Goal: Navigation & Orientation: Find specific page/section

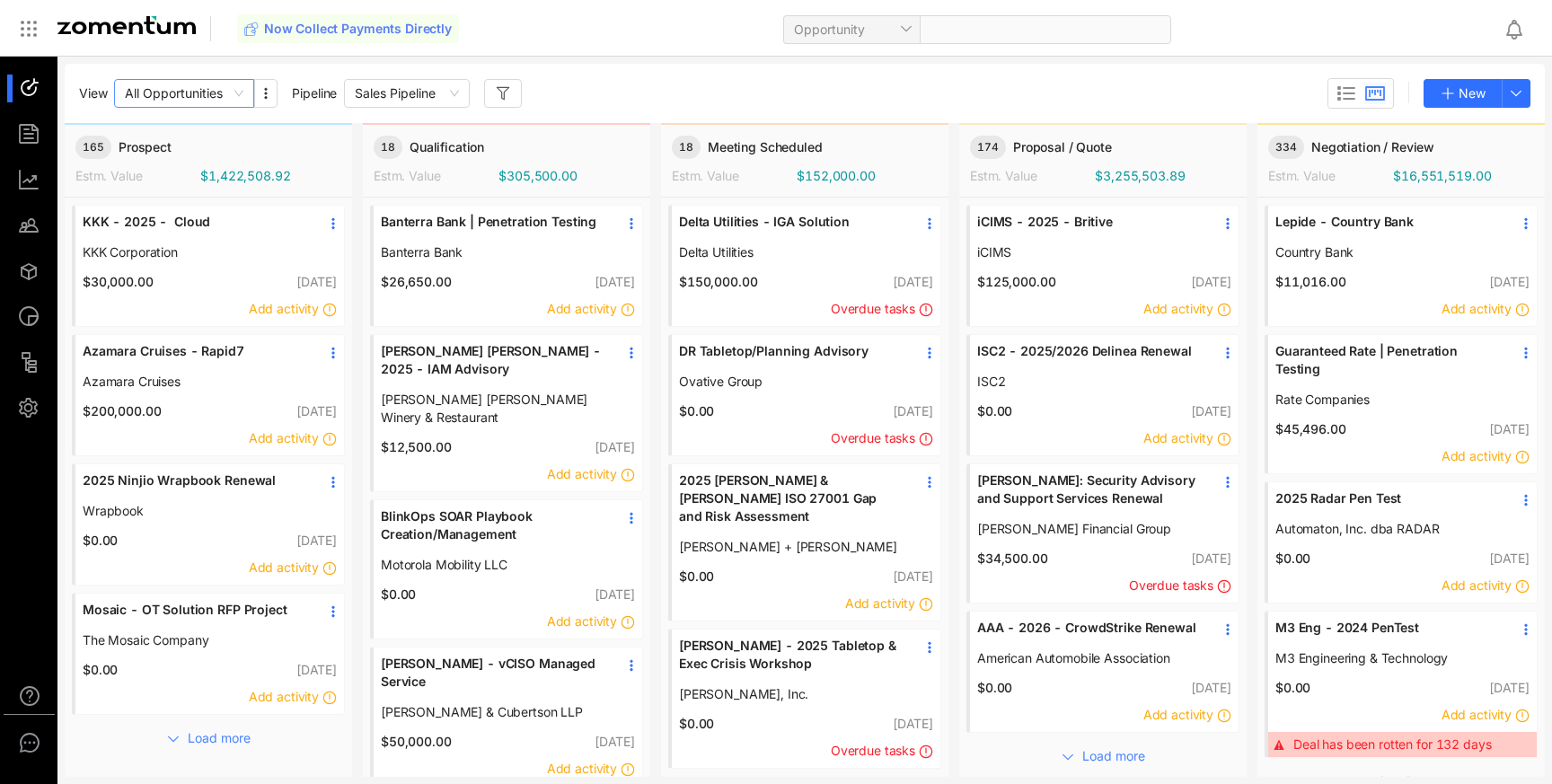
click at [243, 92] on span "All Opportunities" at bounding box center [184, 94] width 119 height 27
click at [426, 101] on span "Sales Pipeline" at bounding box center [407, 94] width 104 height 27
click at [36, 474] on aside at bounding box center [28, 449] width 57 height 784
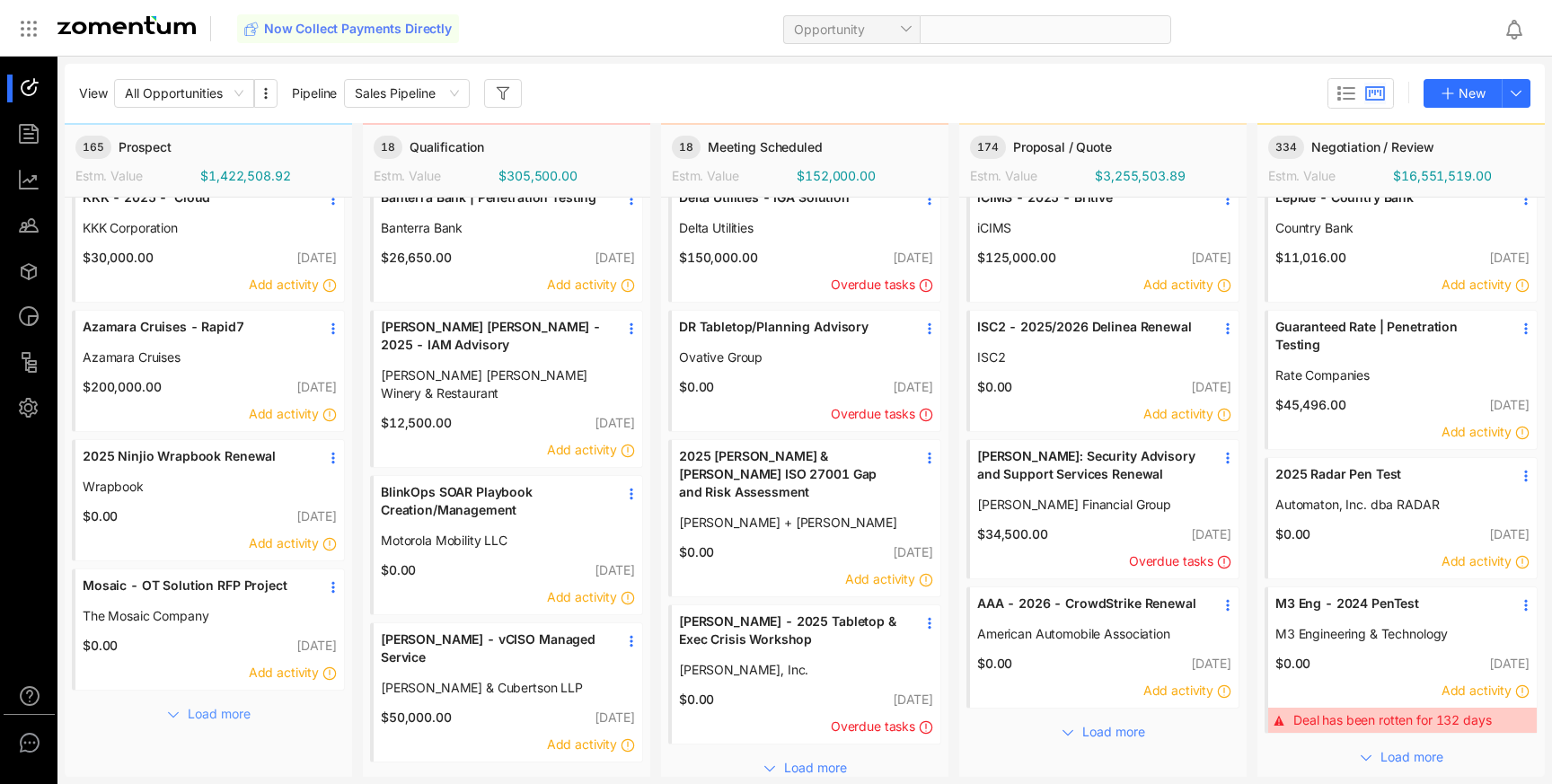
click at [238, 719] on span "Load more" at bounding box center [219, 714] width 63 height 20
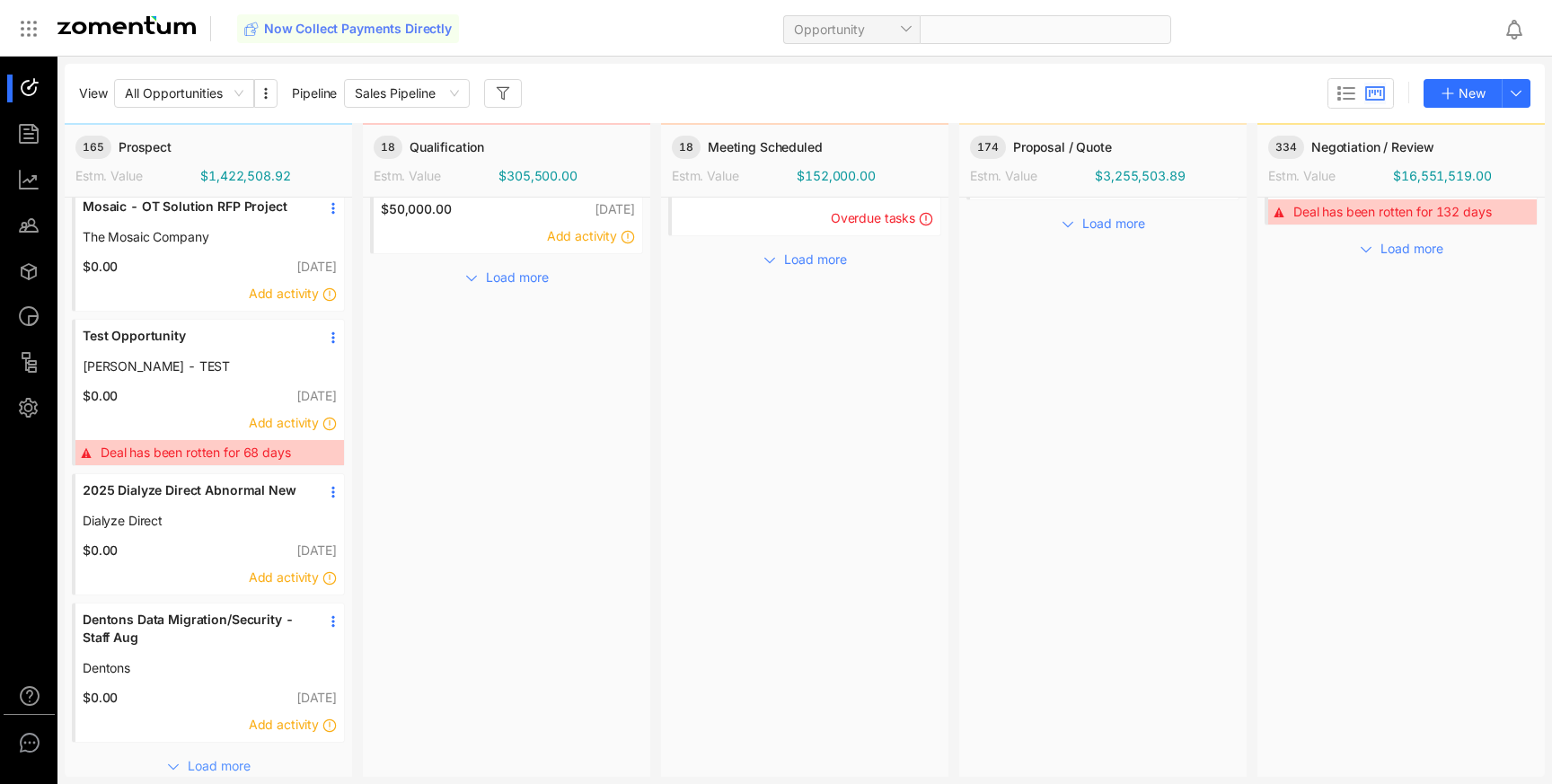
scroll to position [542, 0]
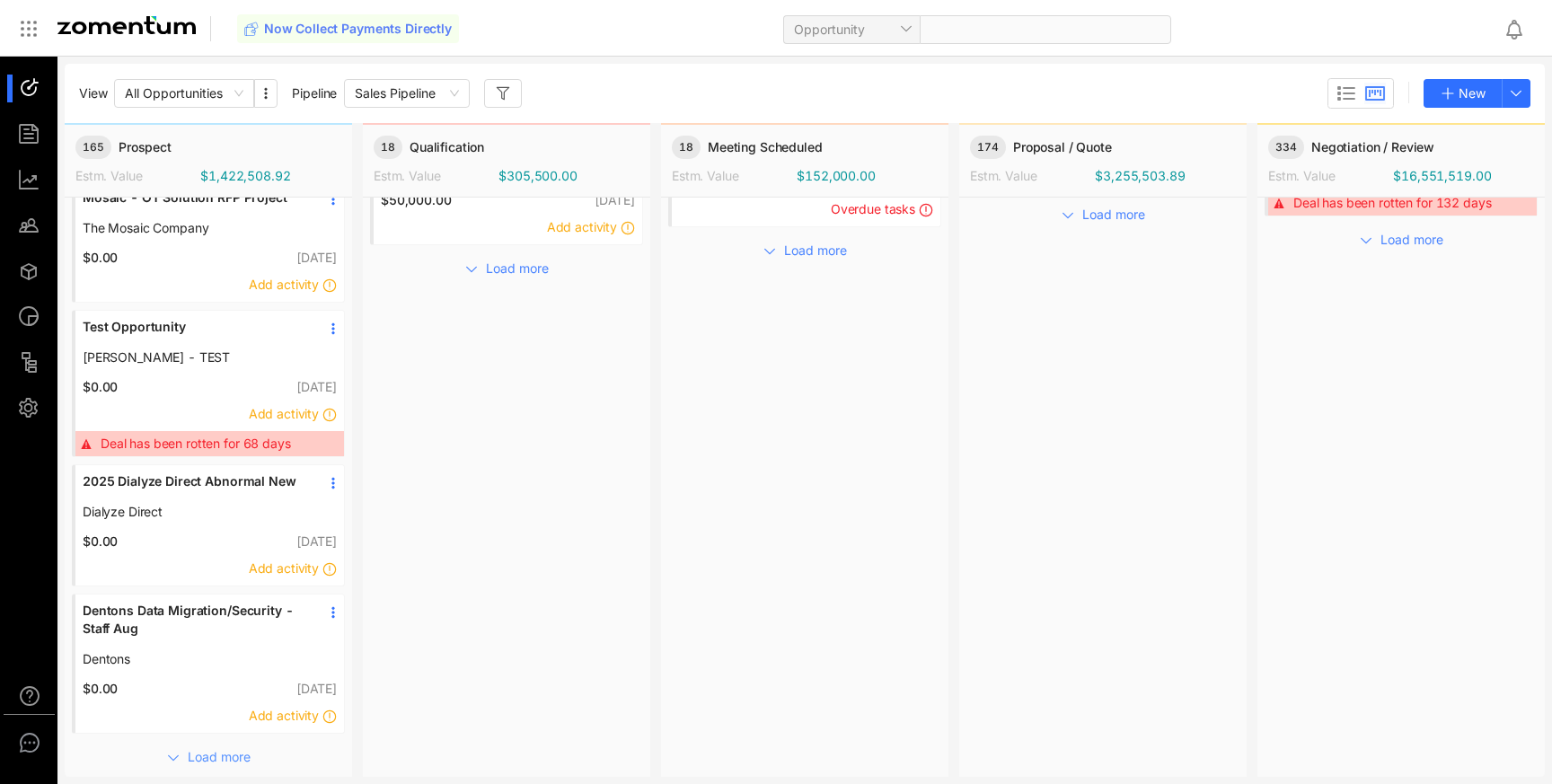
click at [243, 756] on span "Load more" at bounding box center [219, 758] width 63 height 20
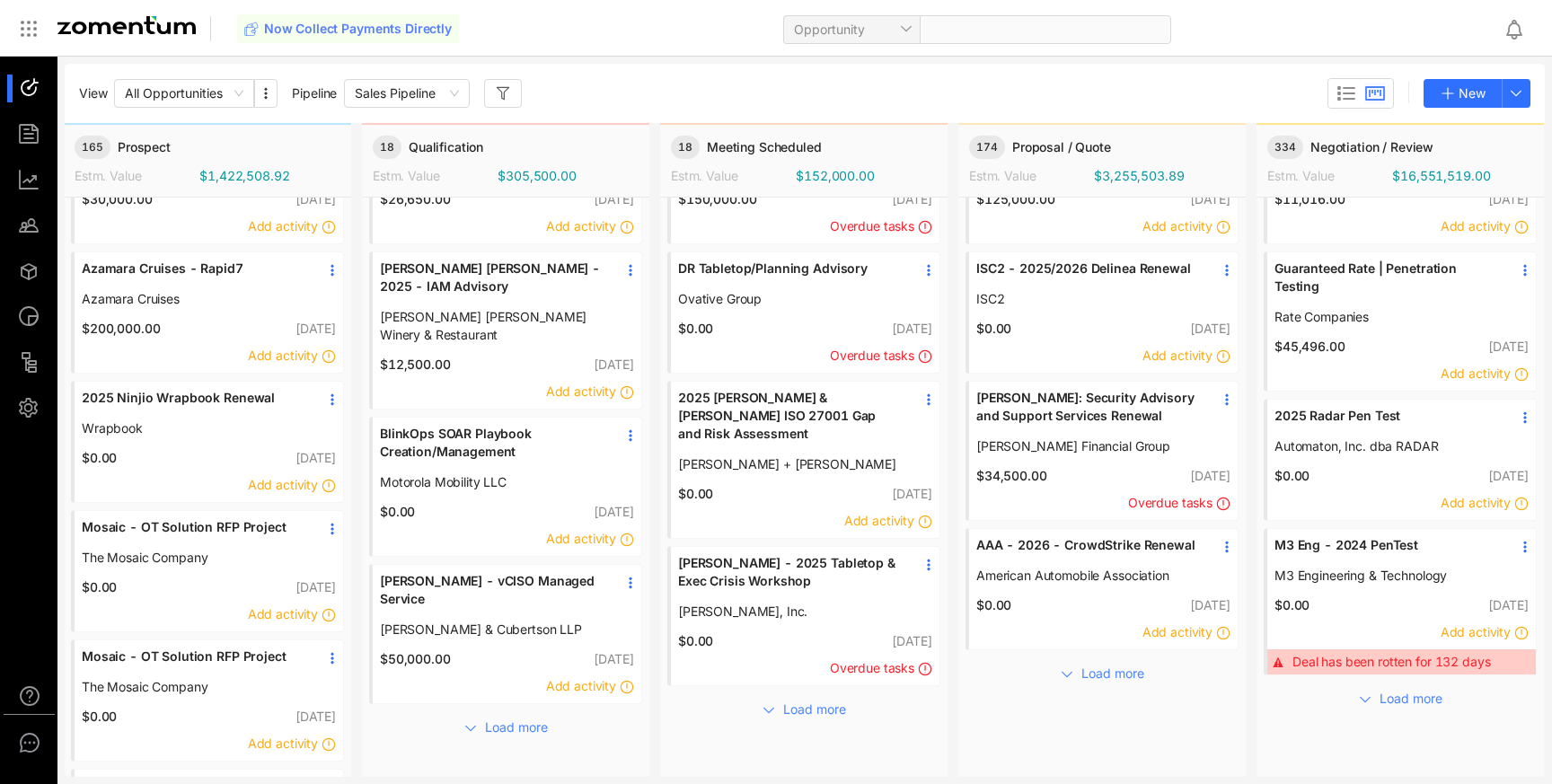
scroll to position [83, 2]
click at [1379, 696] on span "Load more" at bounding box center [1410, 699] width 63 height 20
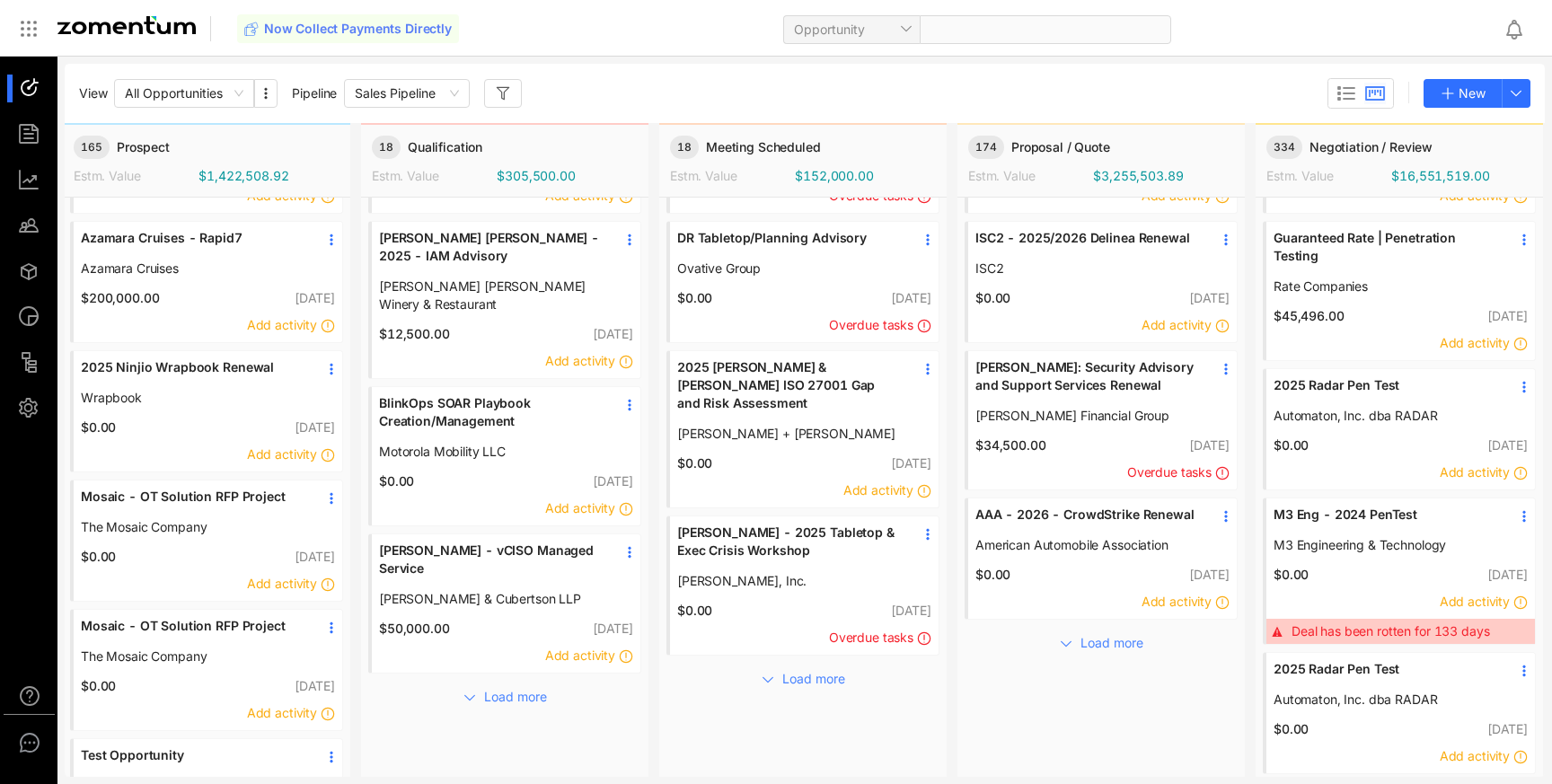
scroll to position [0, 2]
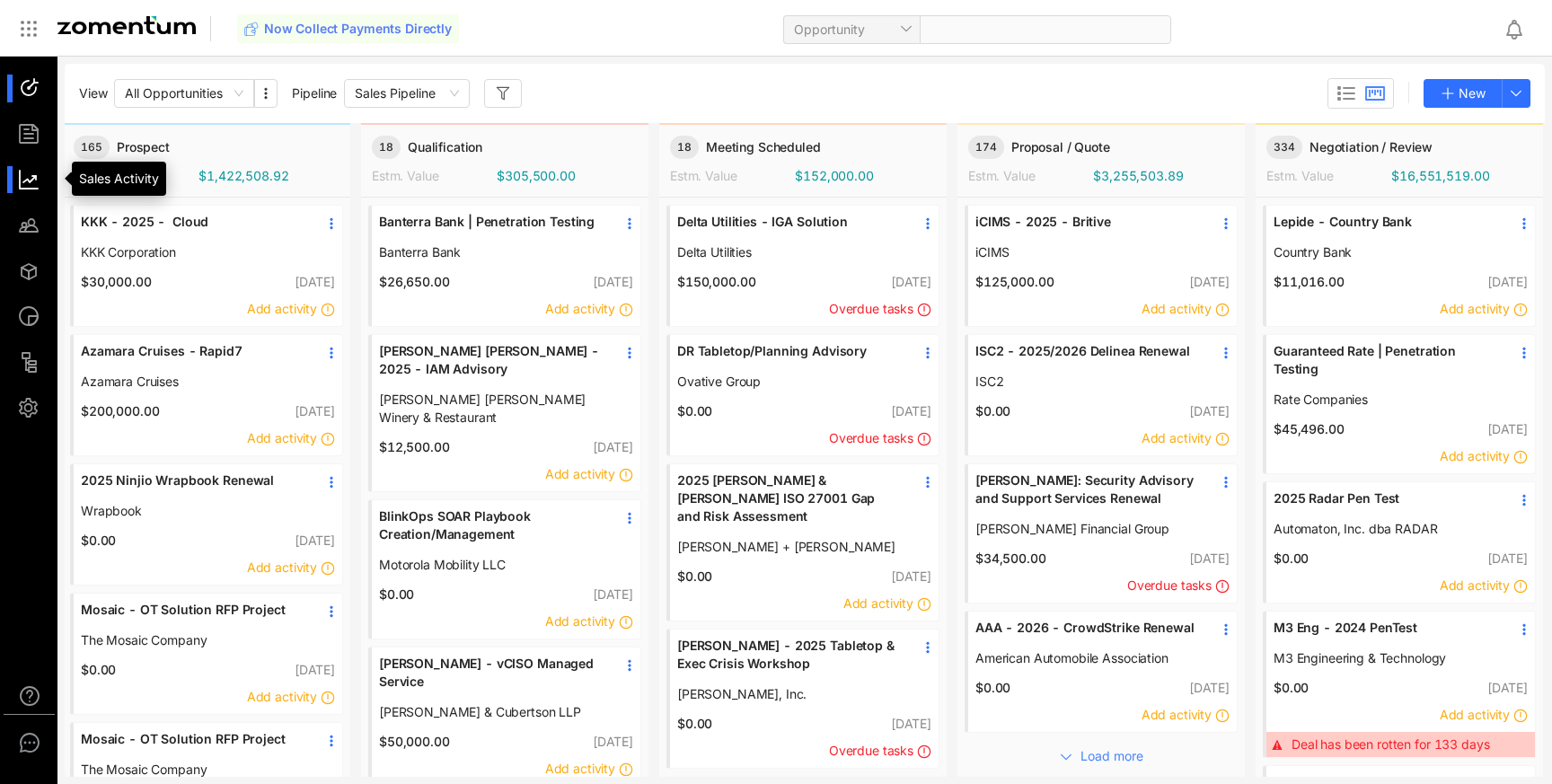
click at [30, 187] on div at bounding box center [37, 180] width 38 height 28
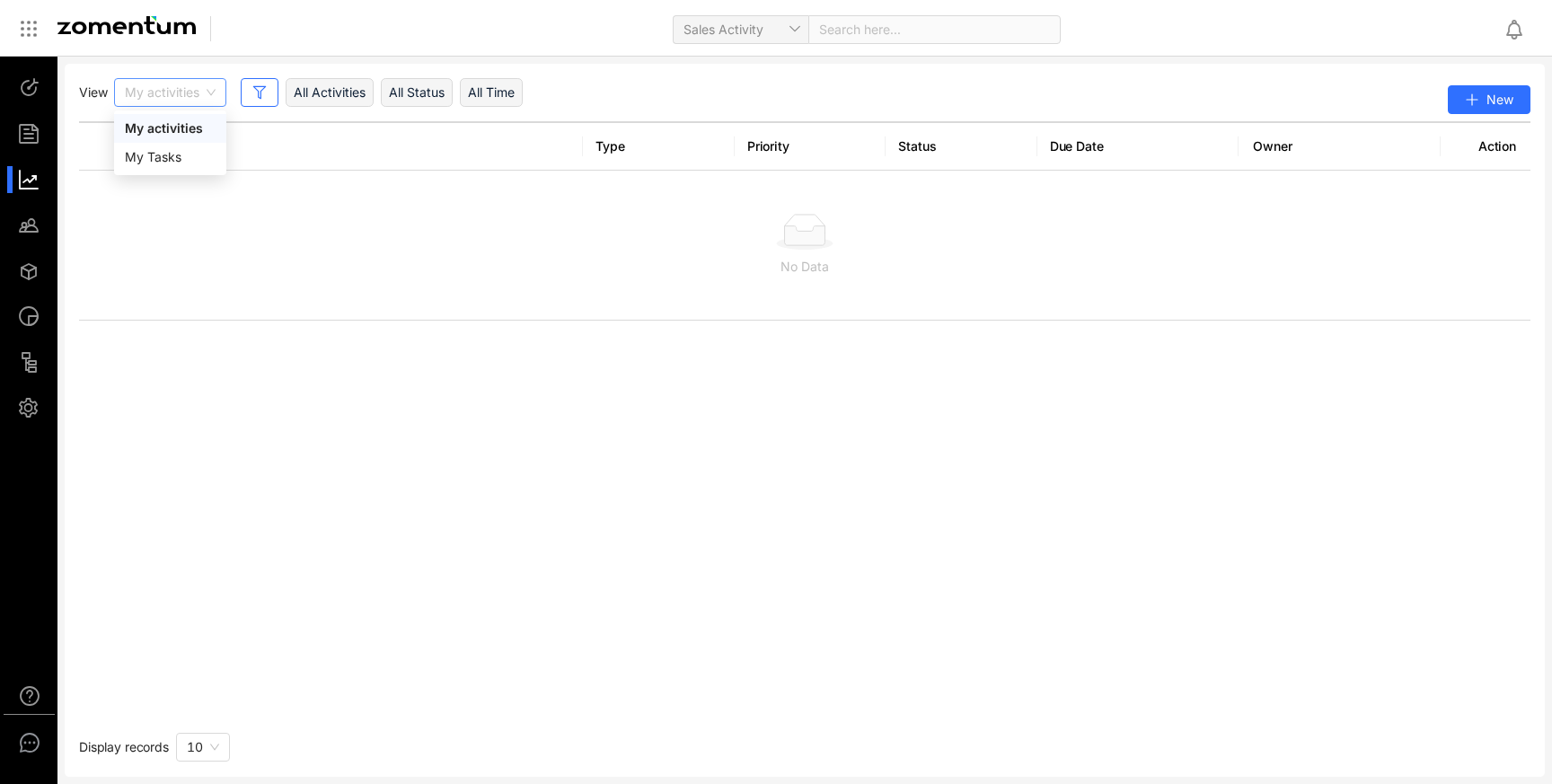
click at [209, 90] on span "My activities" at bounding box center [170, 93] width 90 height 27
click at [181, 160] on div "My Tasks" at bounding box center [170, 158] width 90 height 20
click at [181, 92] on span "My Tasks" at bounding box center [161, 93] width 73 height 27
click at [180, 122] on div "My activities" at bounding box center [161, 129] width 73 height 20
click at [31, 223] on div at bounding box center [37, 224] width 38 height 28
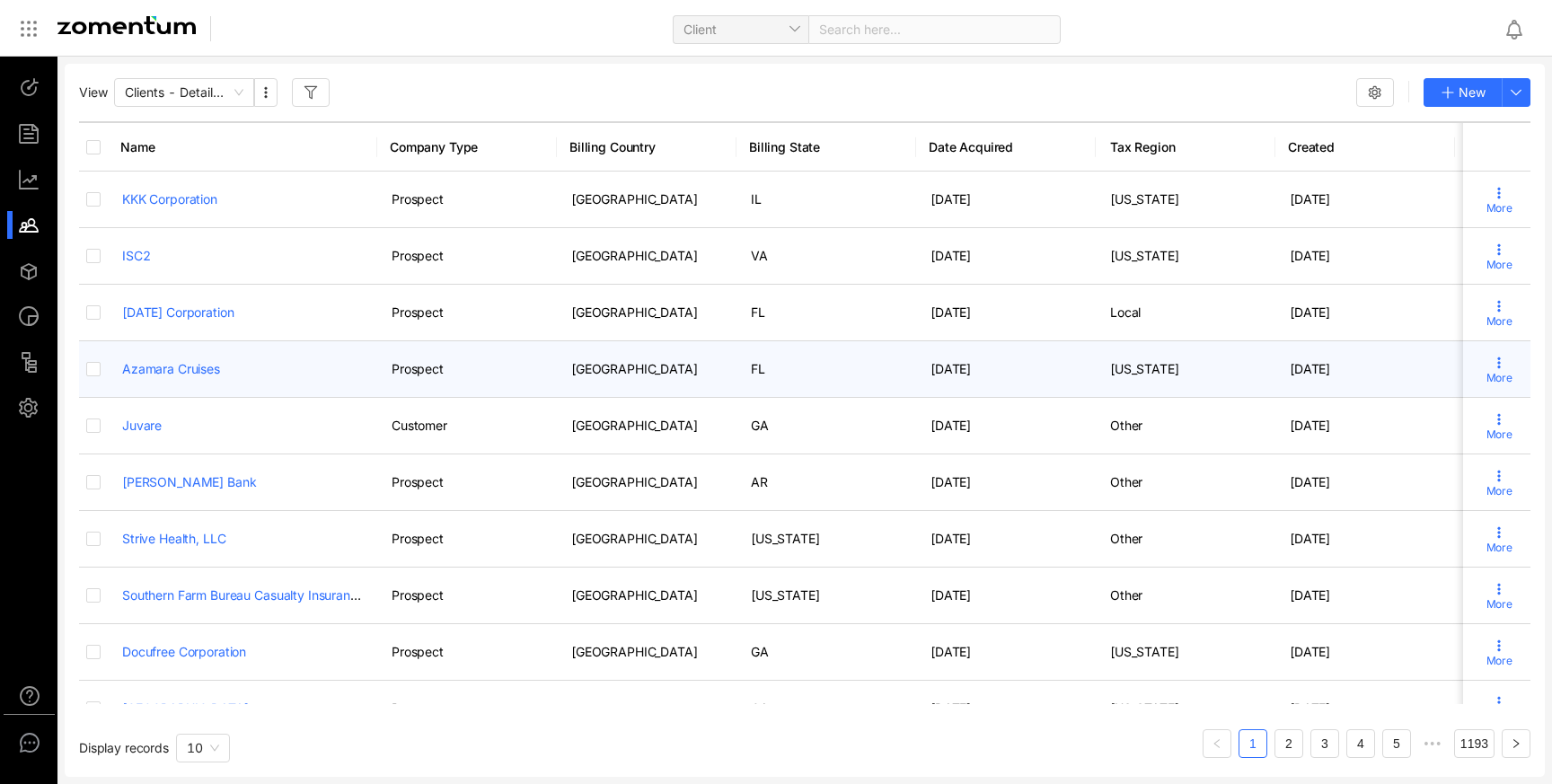
scroll to position [33, 0]
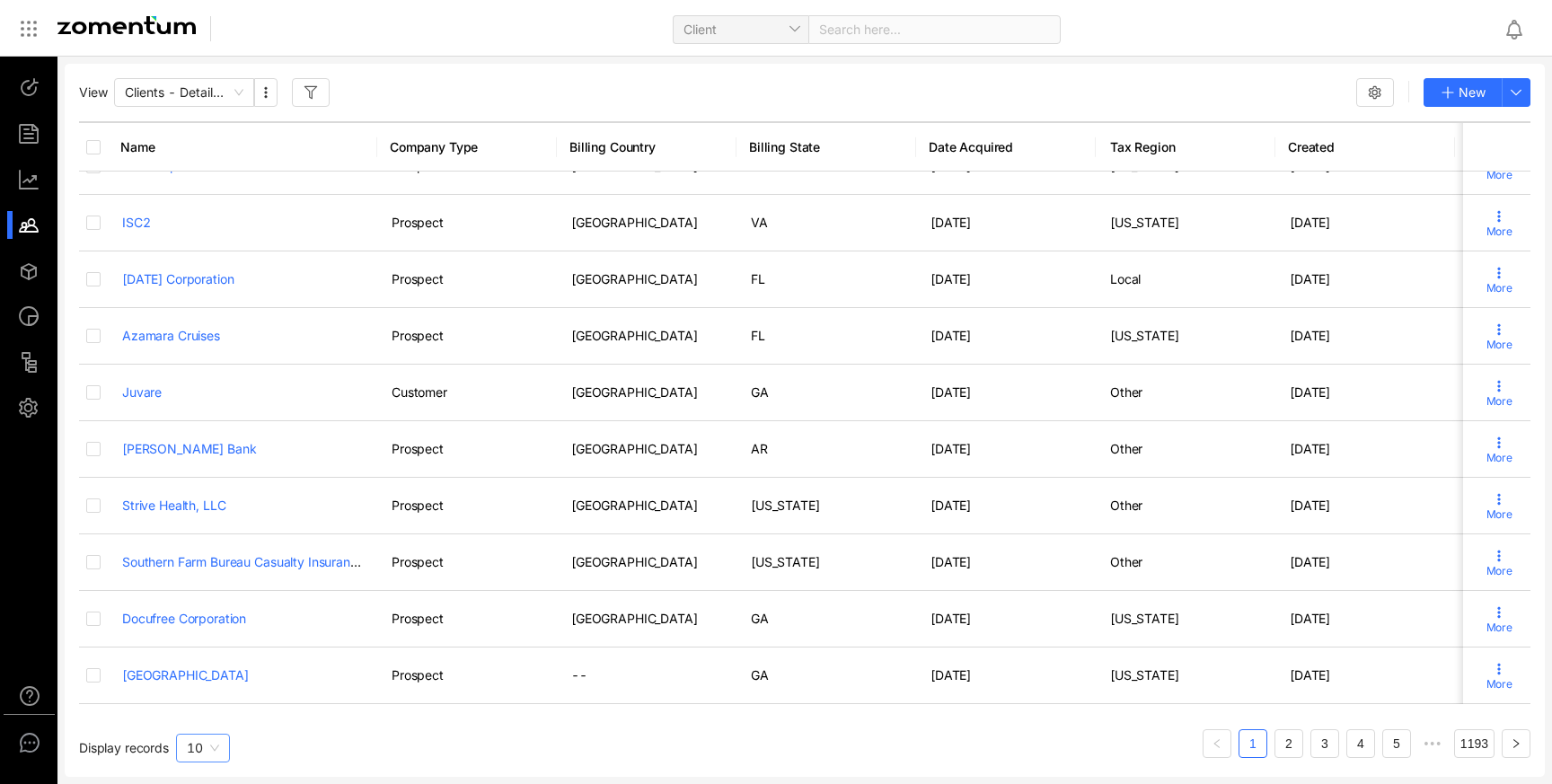
click at [220, 748] on div "10" at bounding box center [202, 748] width 54 height 29
click at [213, 714] on div "100" at bounding box center [202, 712] width 32 height 20
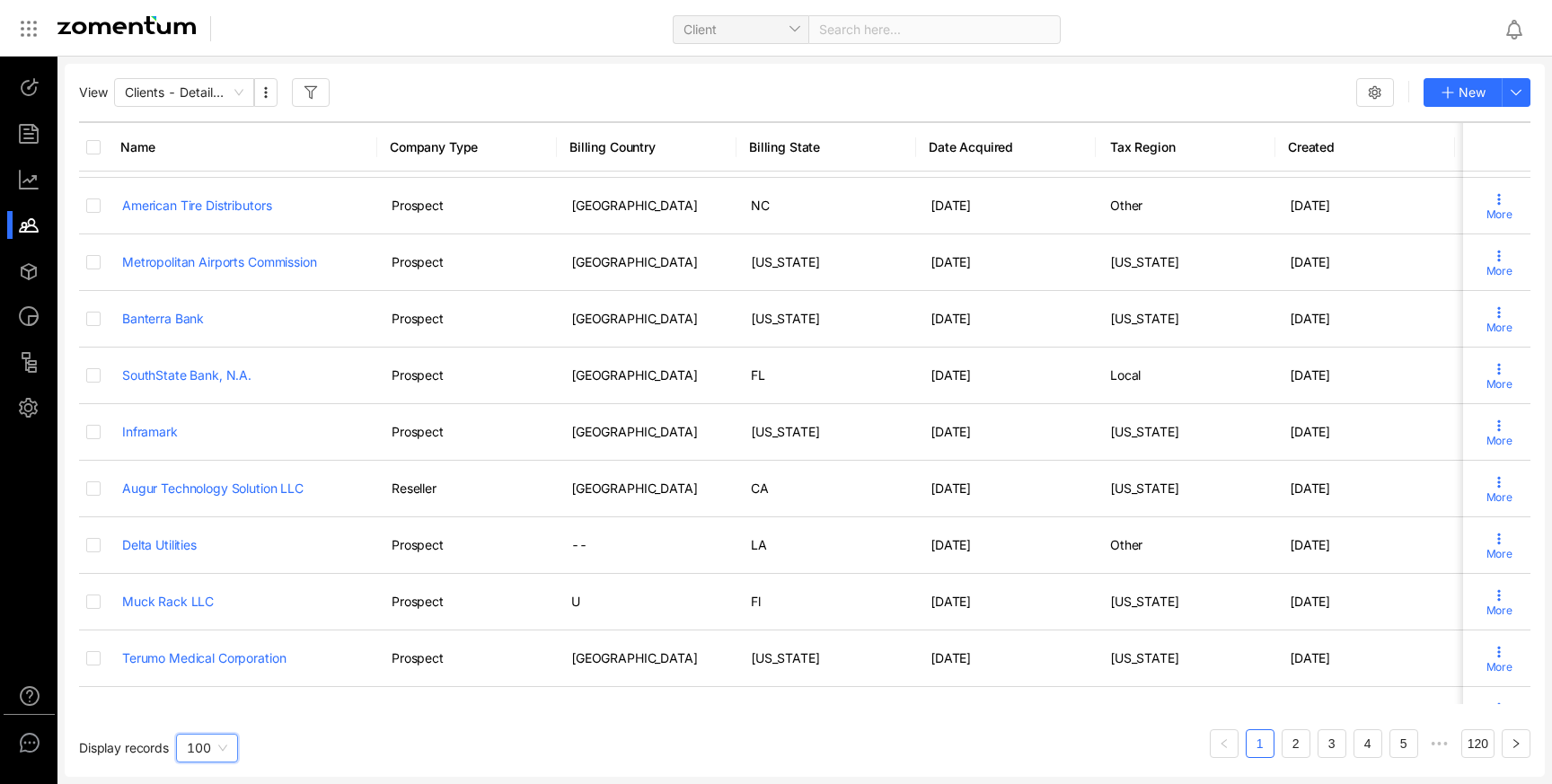
scroll to position [1464, 0]
click at [1478, 751] on link "120" at bounding box center [1478, 744] width 31 height 27
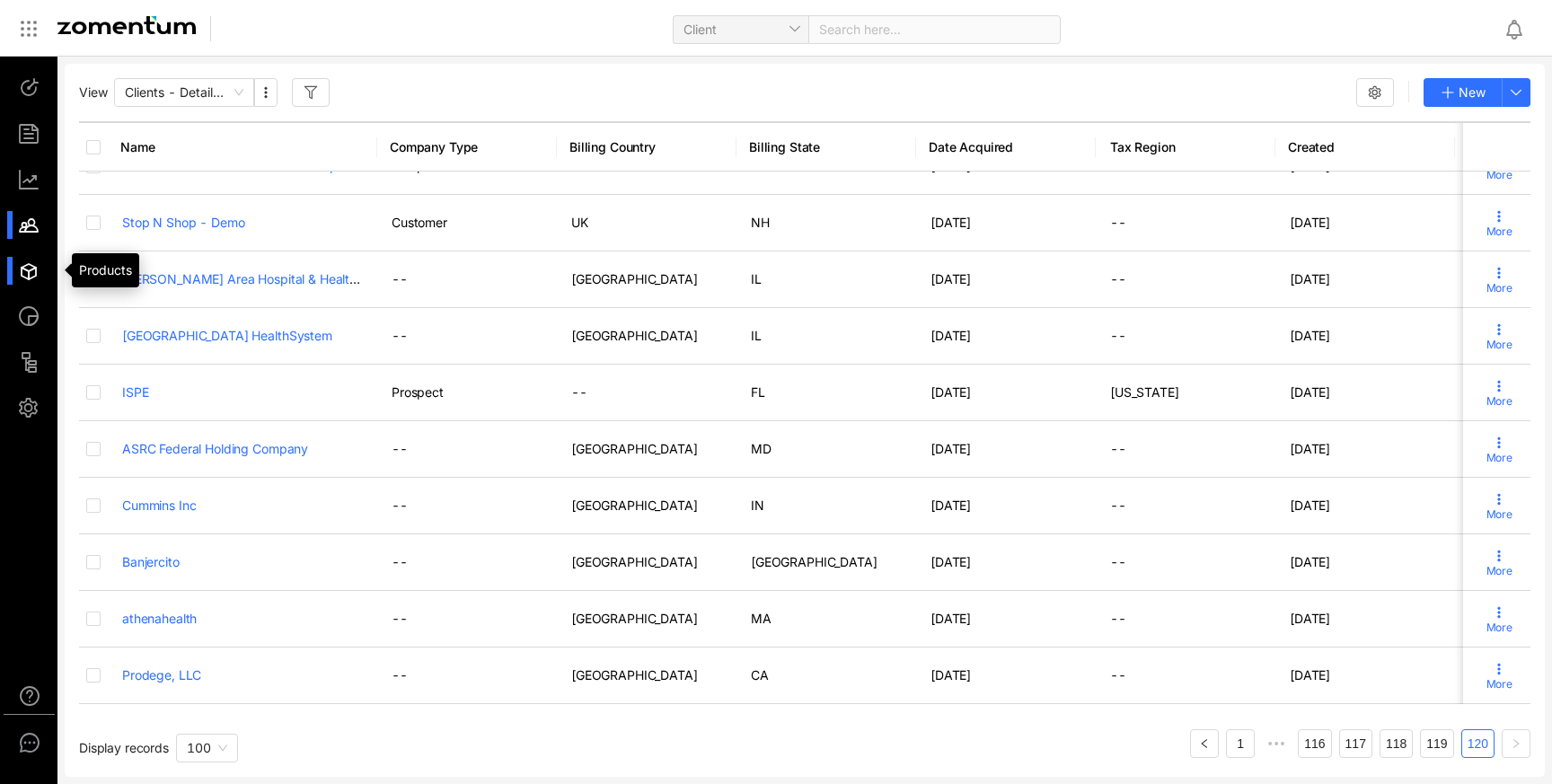
click at [25, 273] on div at bounding box center [37, 271] width 38 height 28
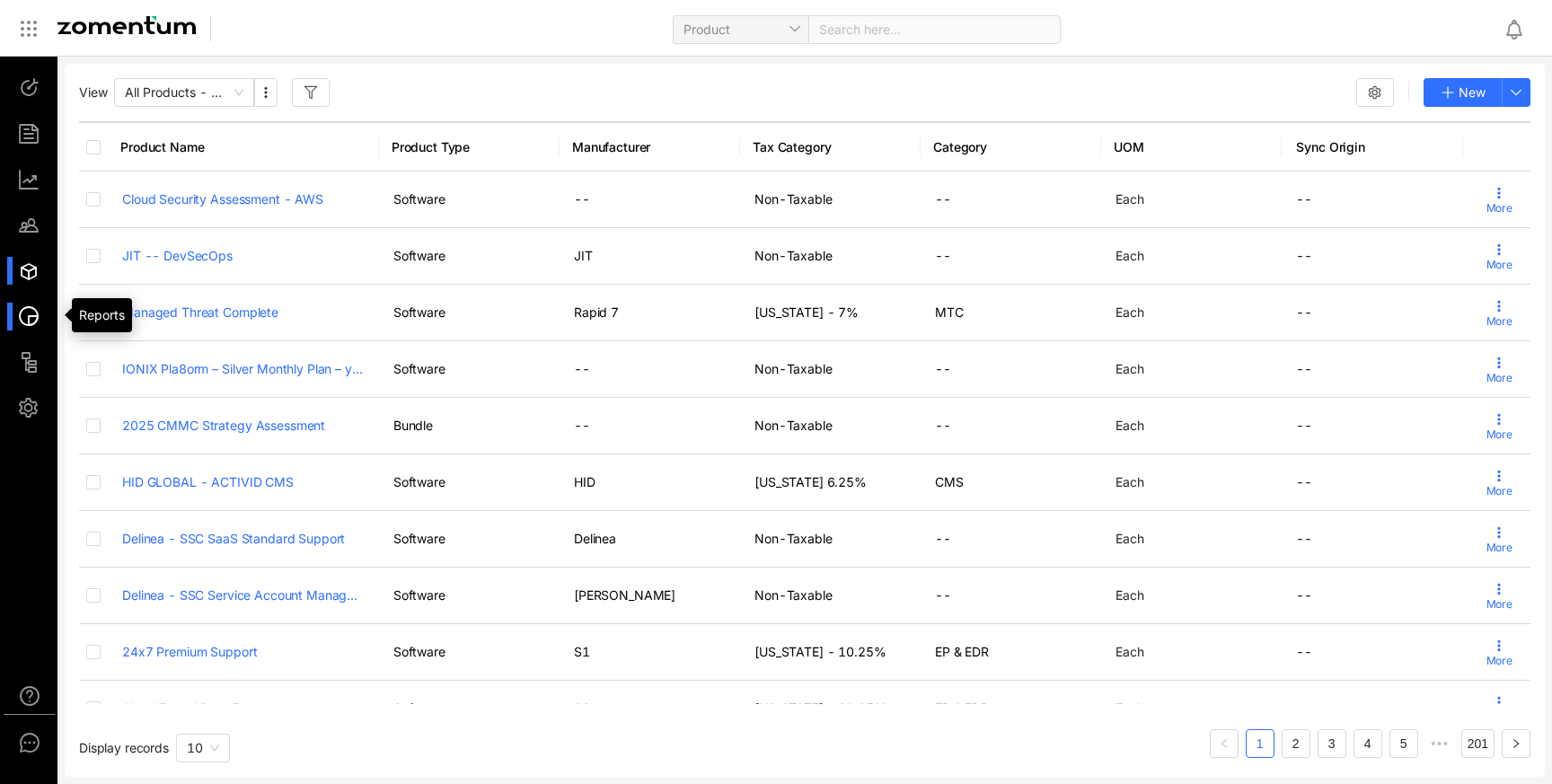
click at [37, 318] on div at bounding box center [37, 316] width 38 height 28
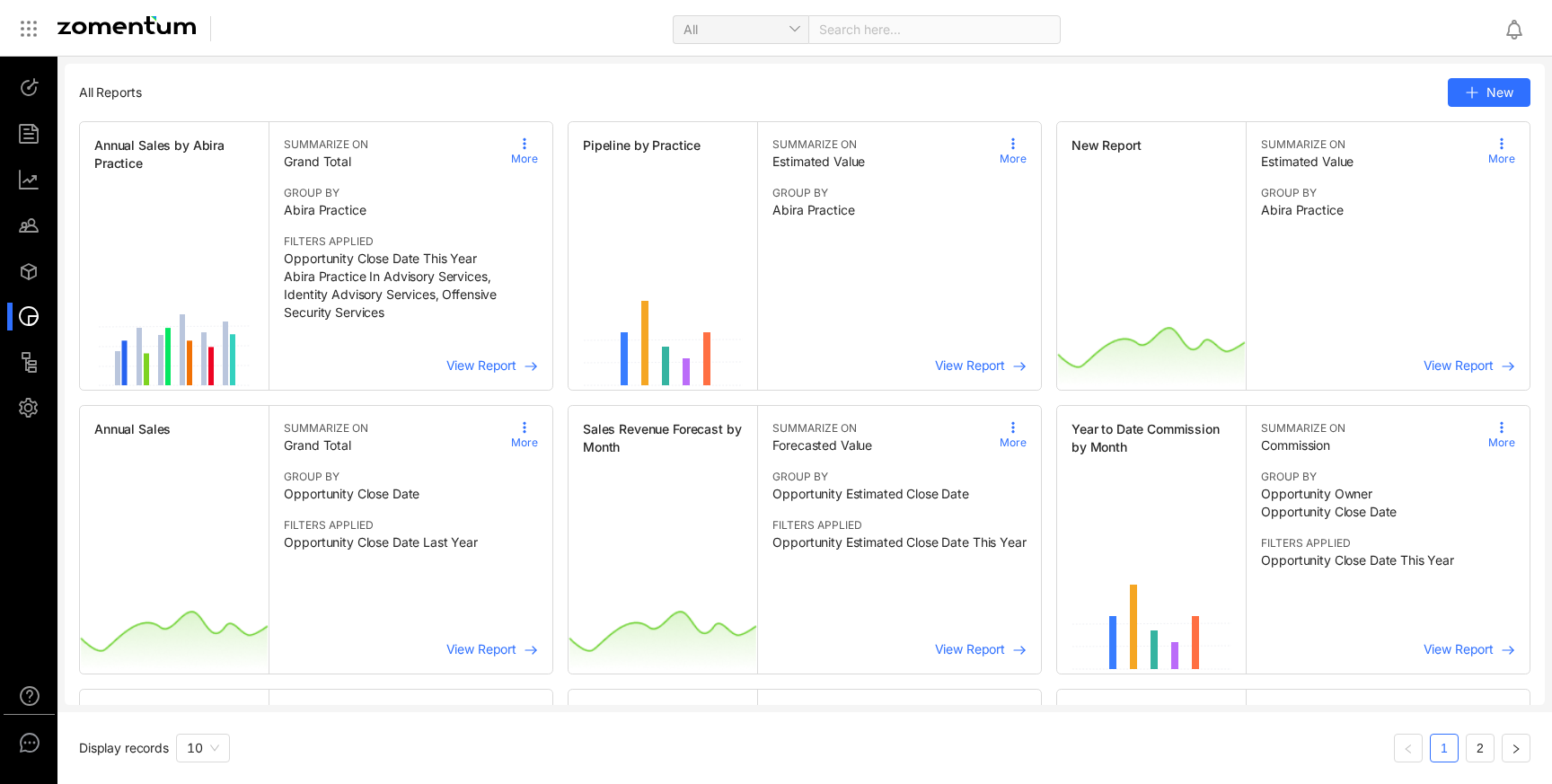
click at [1452, 362] on span "View Report" at bounding box center [1458, 365] width 70 height 15
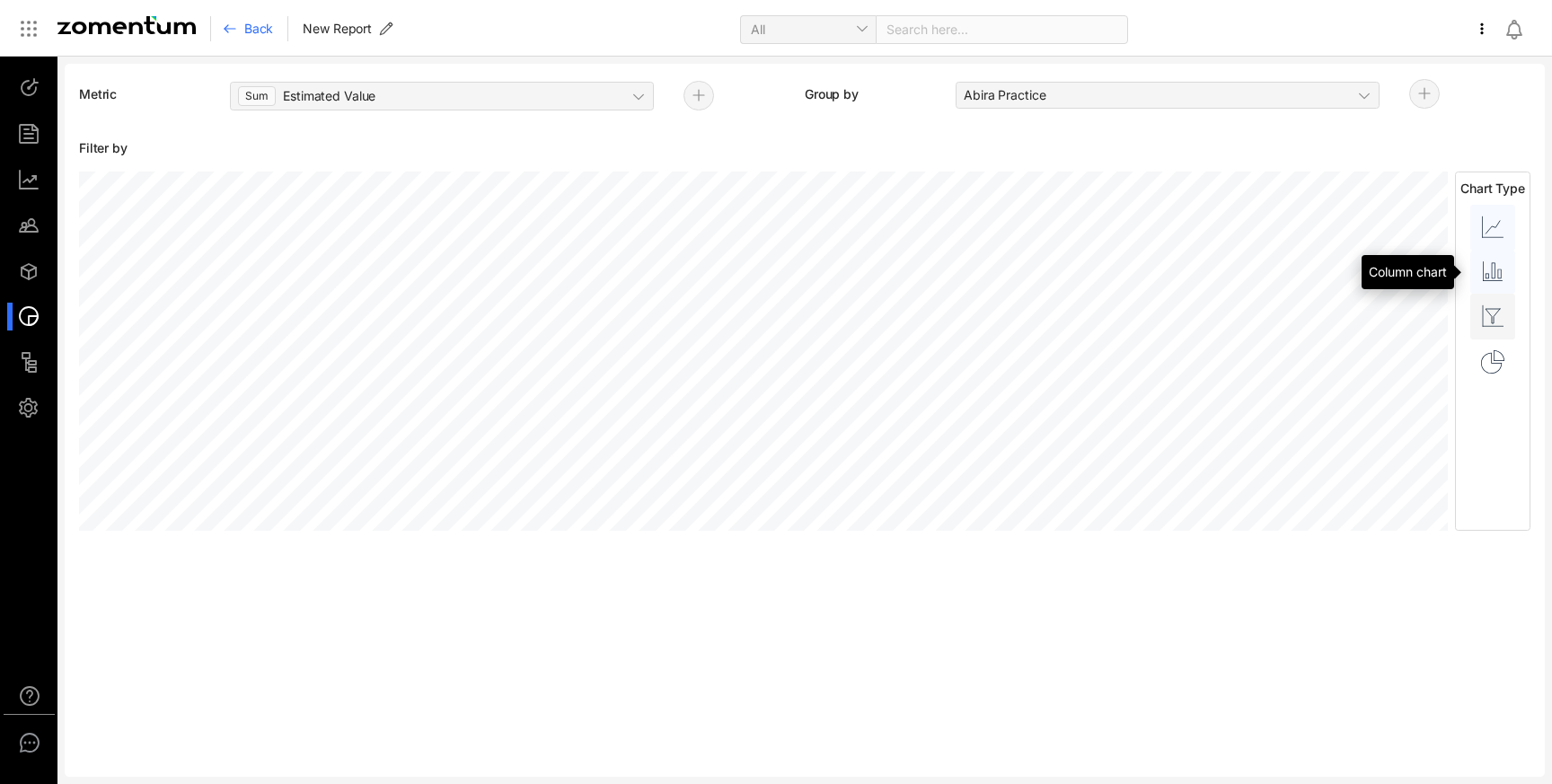
click at [1485, 267] on icon at bounding box center [1493, 272] width 20 height 20
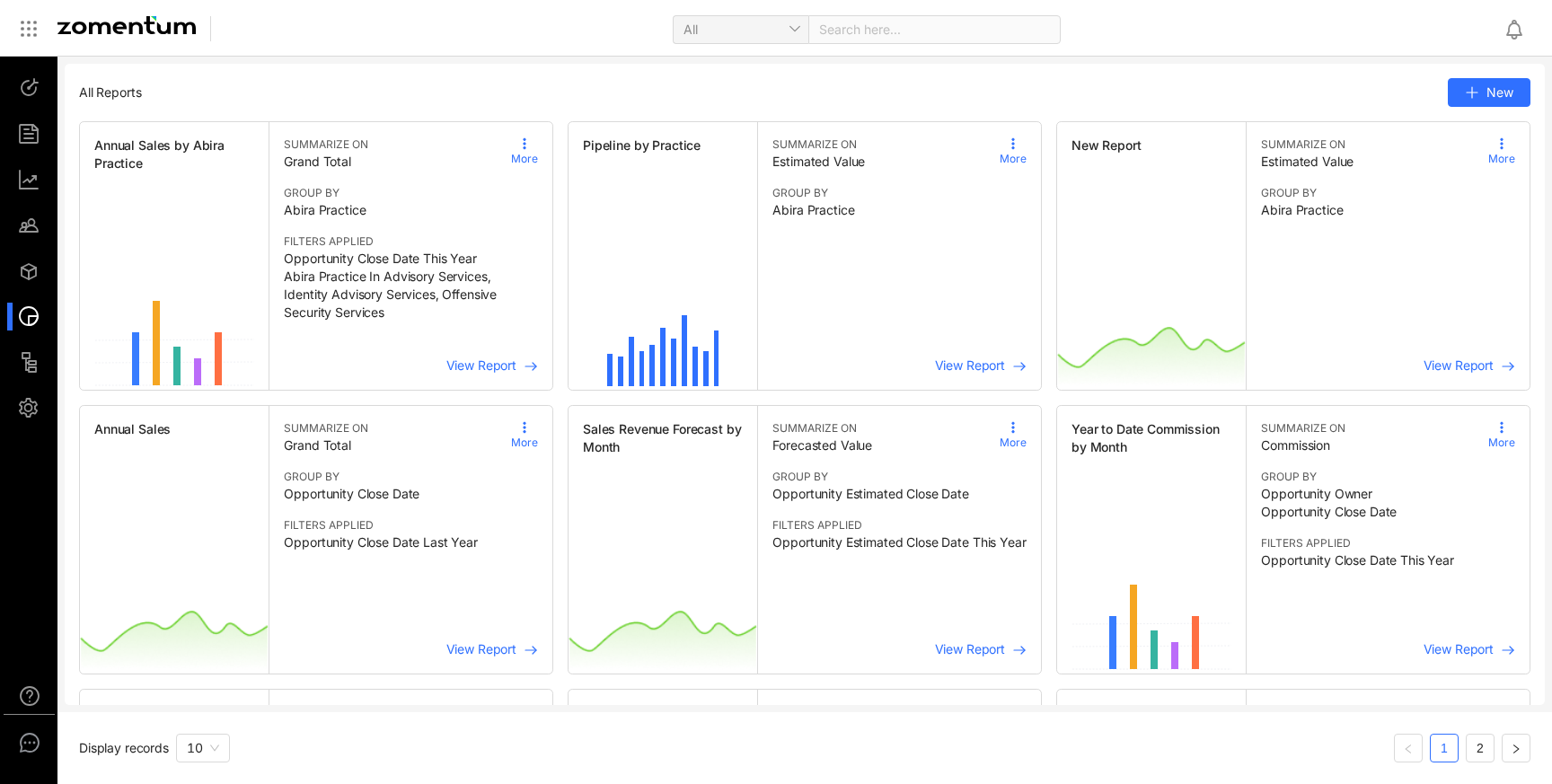
click at [500, 369] on span "View Report" at bounding box center [481, 365] width 70 height 15
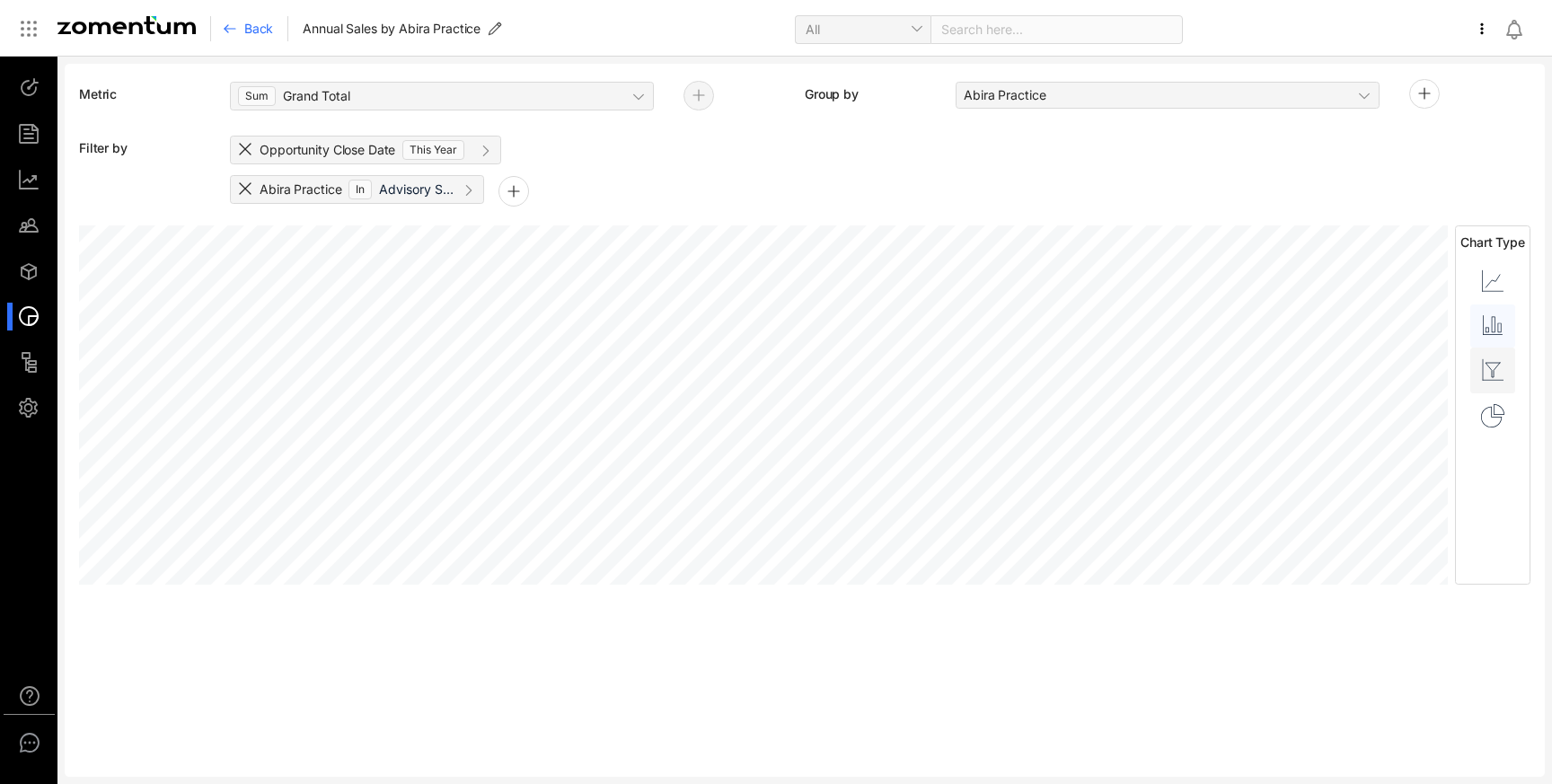
scroll to position [507, 1452]
click at [37, 368] on div at bounding box center [37, 362] width 38 height 28
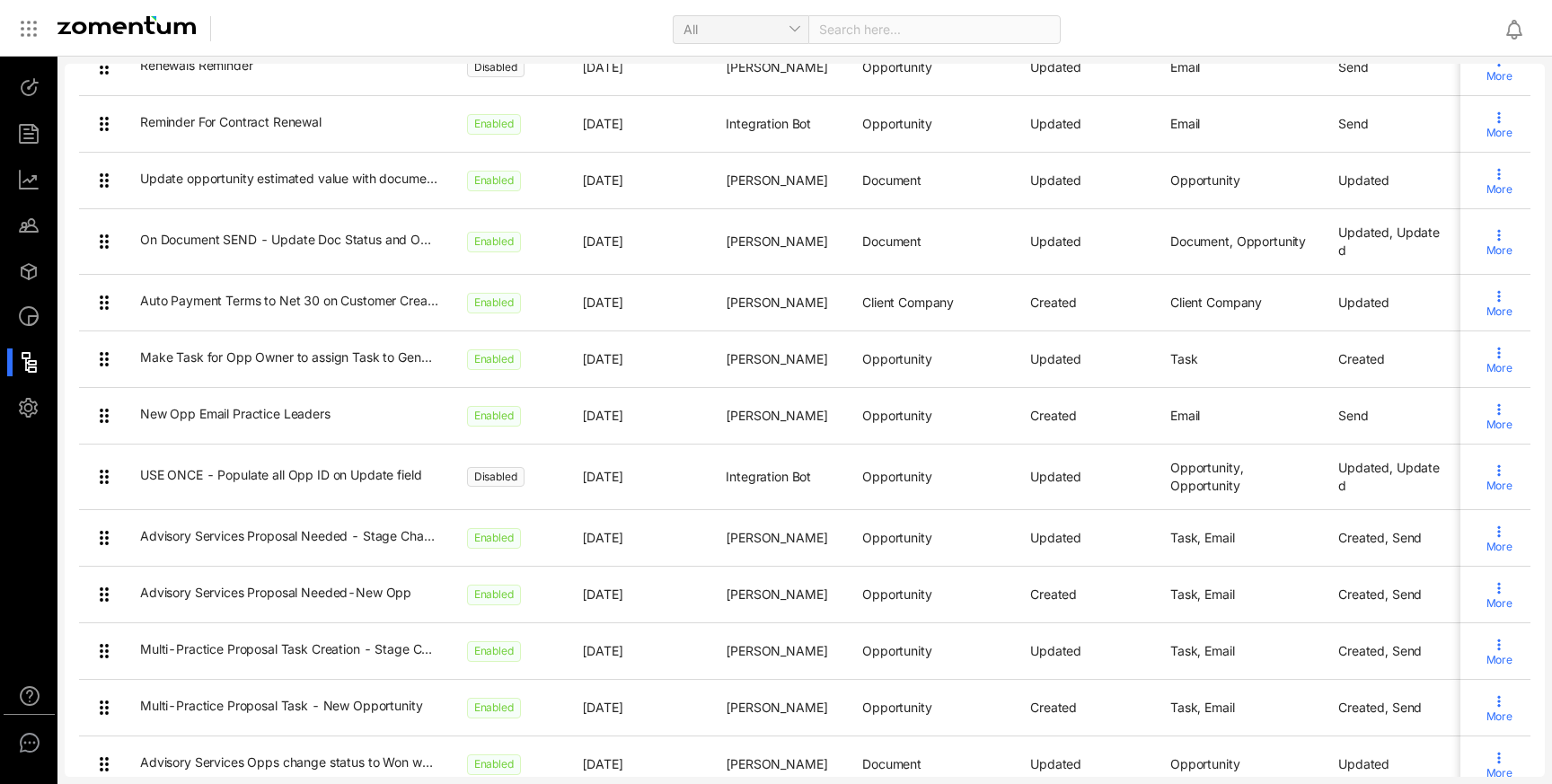
scroll to position [319, 0]
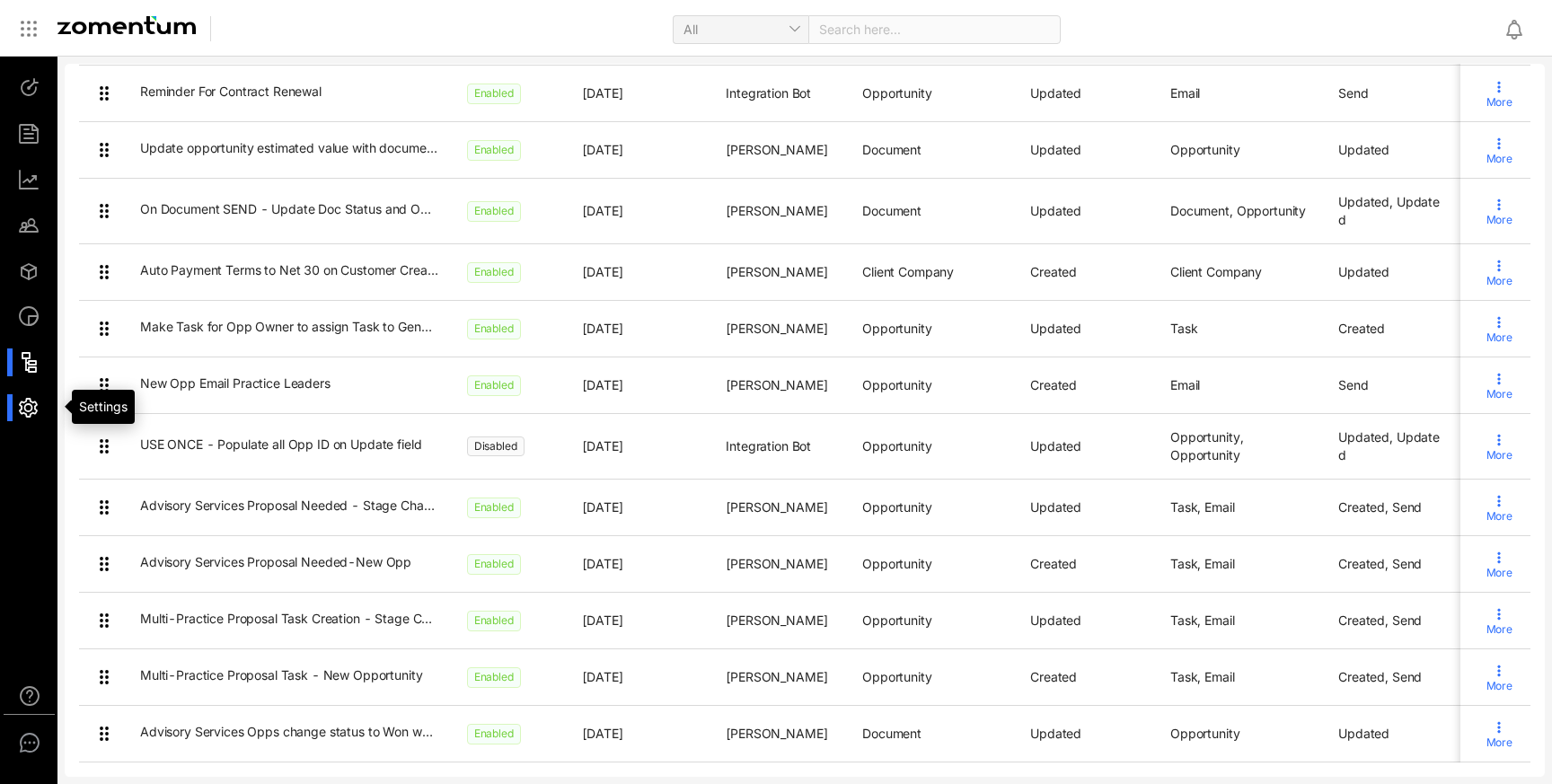
click at [30, 414] on div at bounding box center [37, 407] width 38 height 28
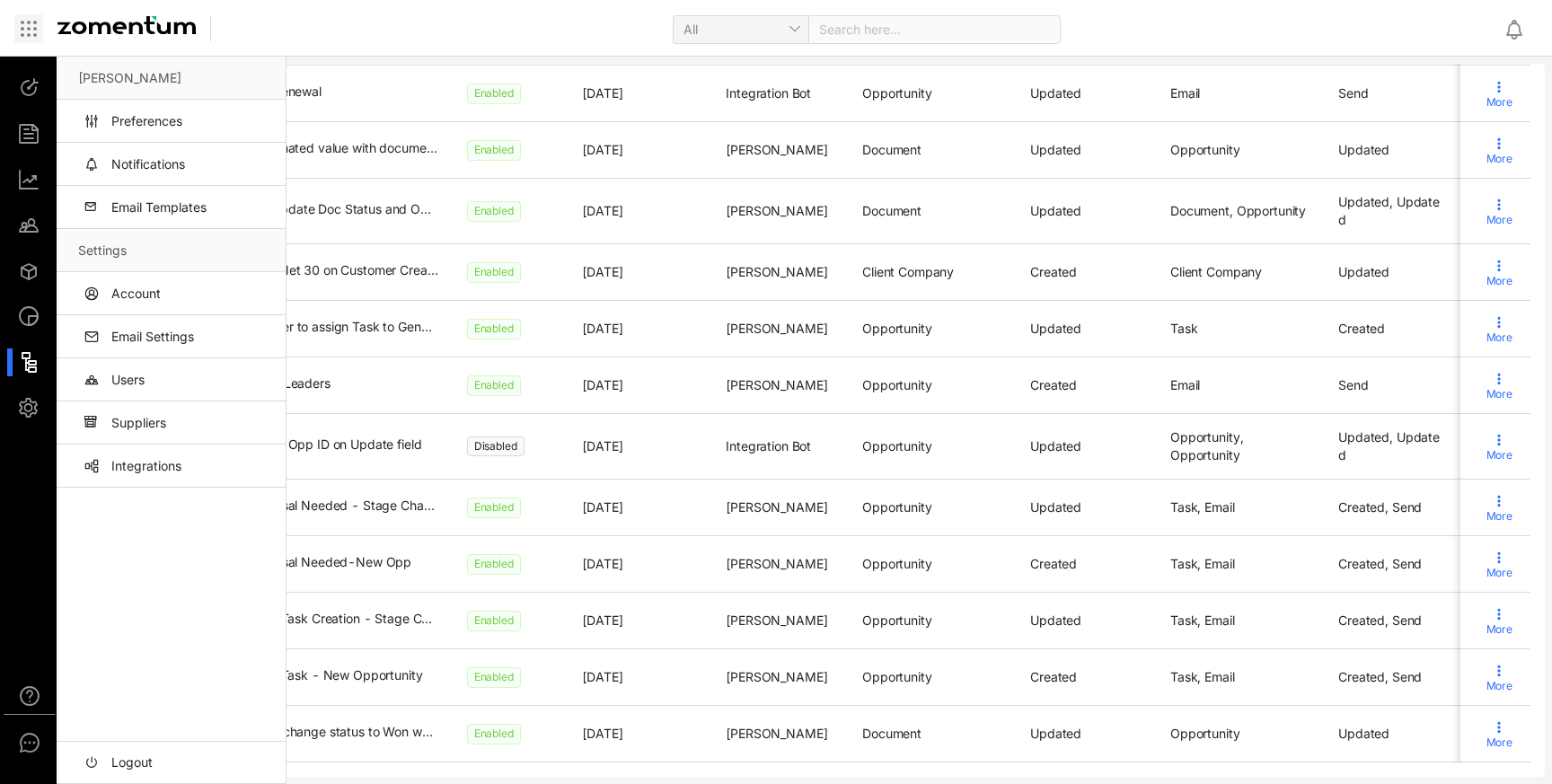
click at [26, 37] on icon at bounding box center [29, 29] width 22 height 22
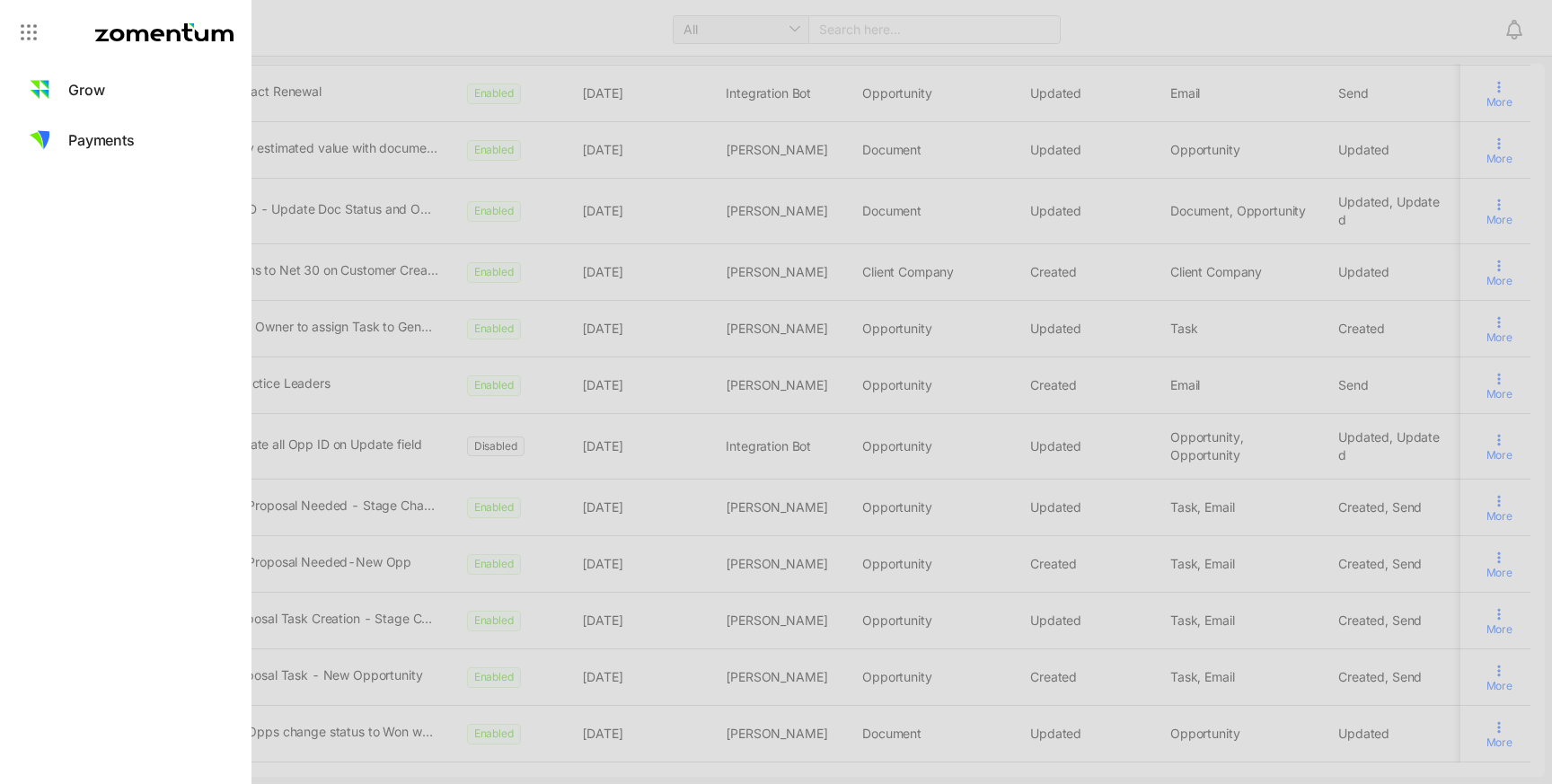
click at [26, 37] on icon at bounding box center [29, 33] width 22 height 22
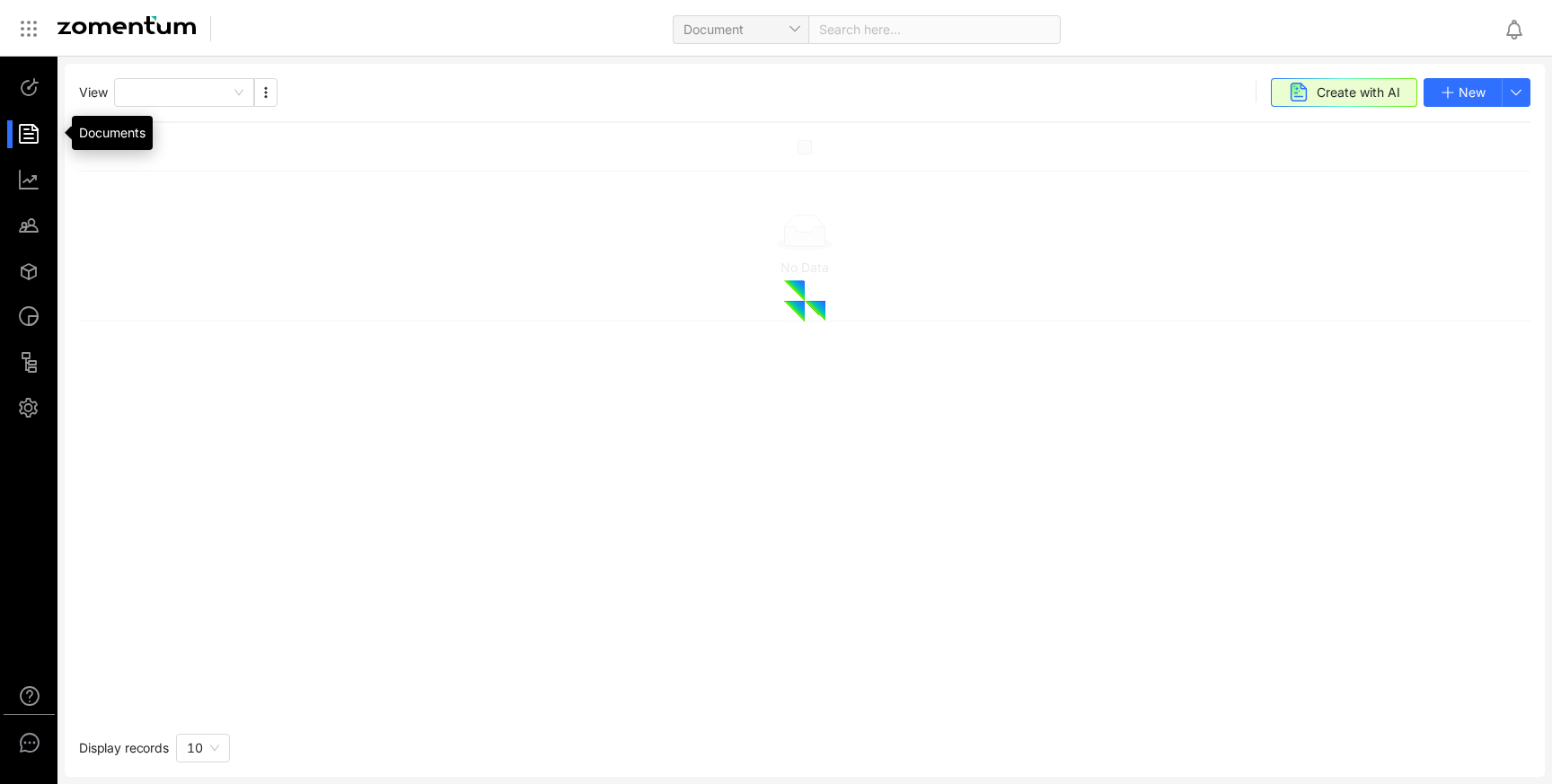
click at [27, 121] on div at bounding box center [37, 134] width 38 height 28
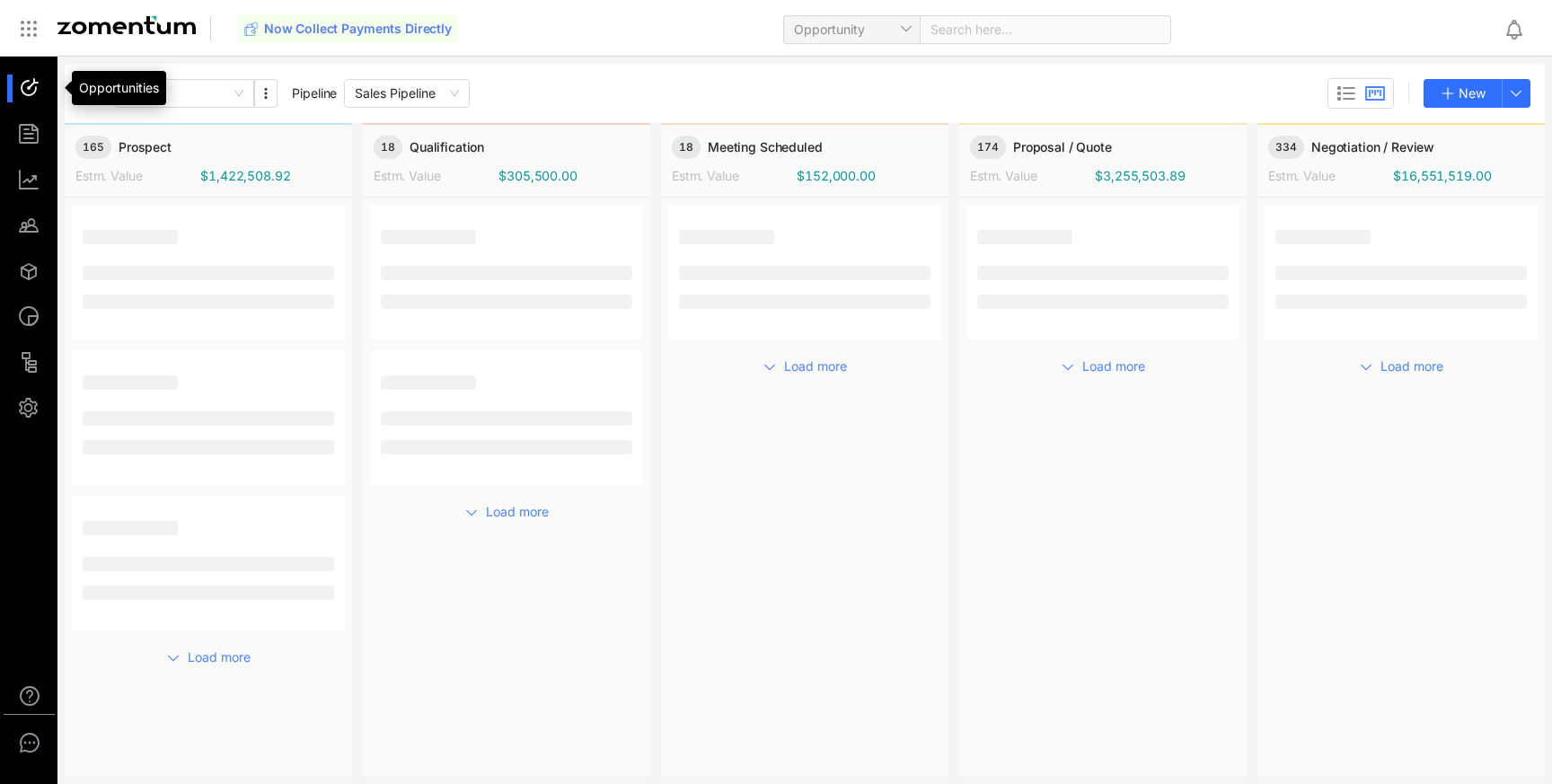
click at [27, 91] on div at bounding box center [37, 88] width 38 height 28
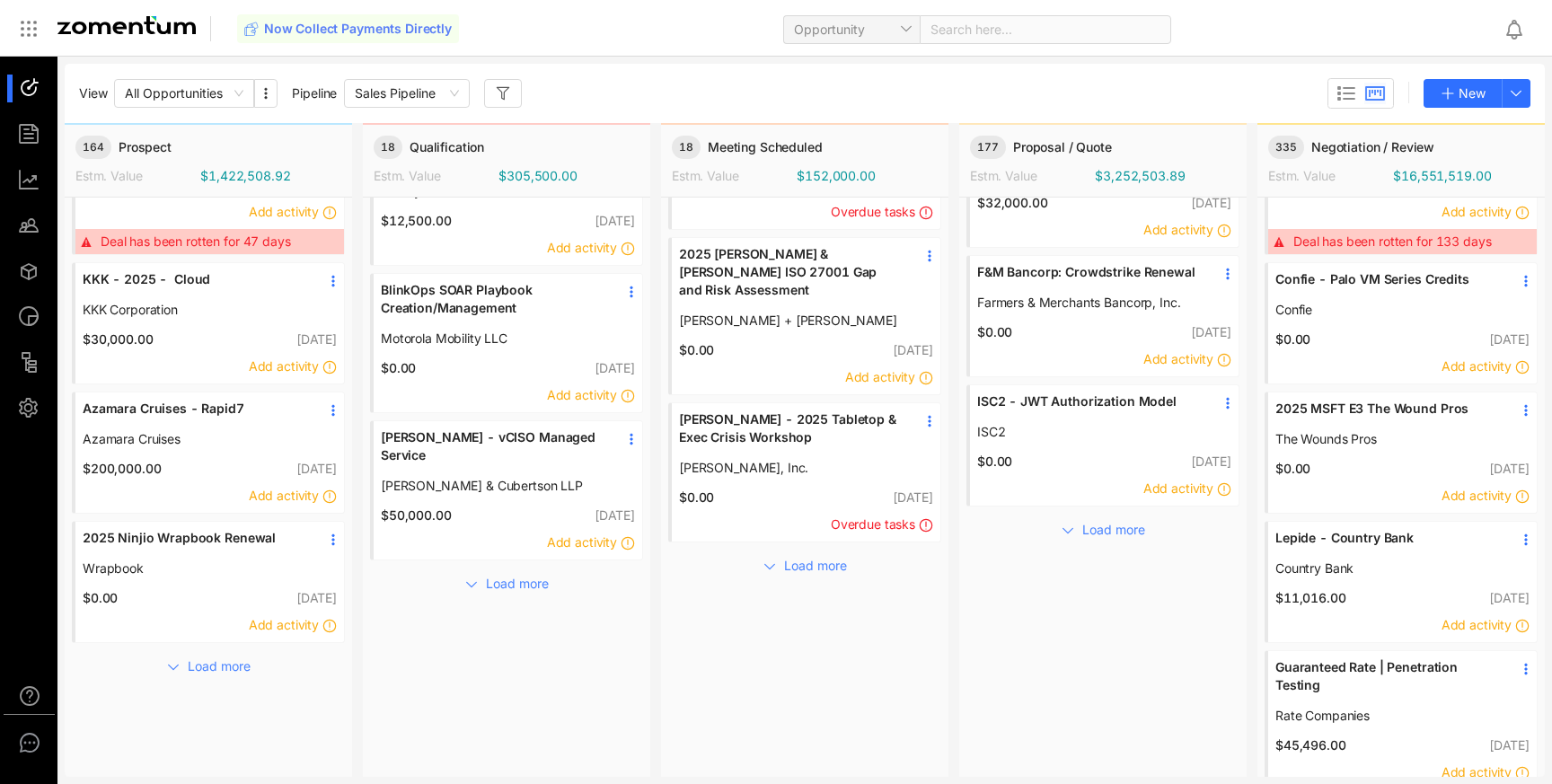
scroll to position [283, 0]
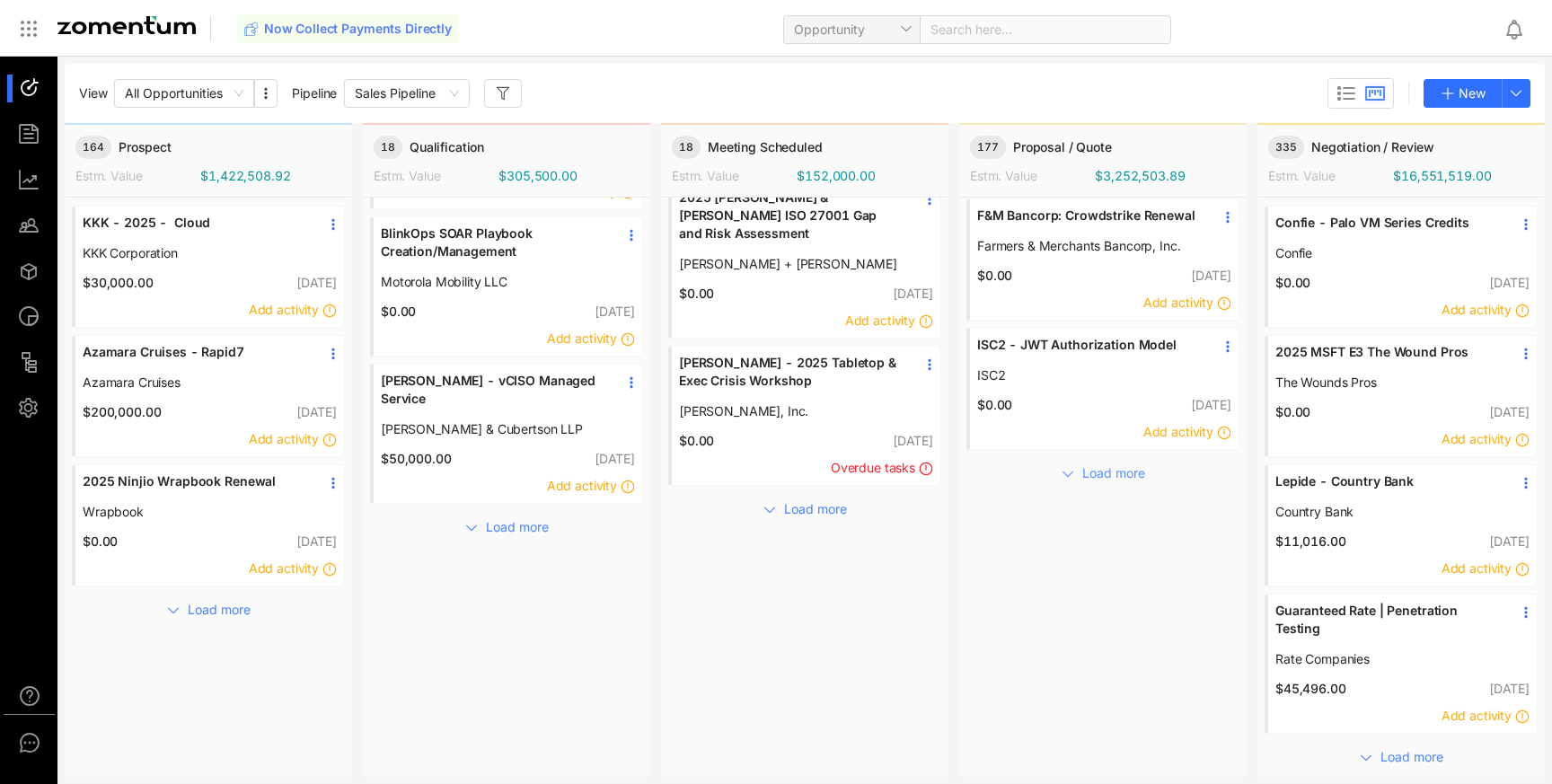
click at [1102, 477] on span "Load more" at bounding box center [1113, 473] width 63 height 20
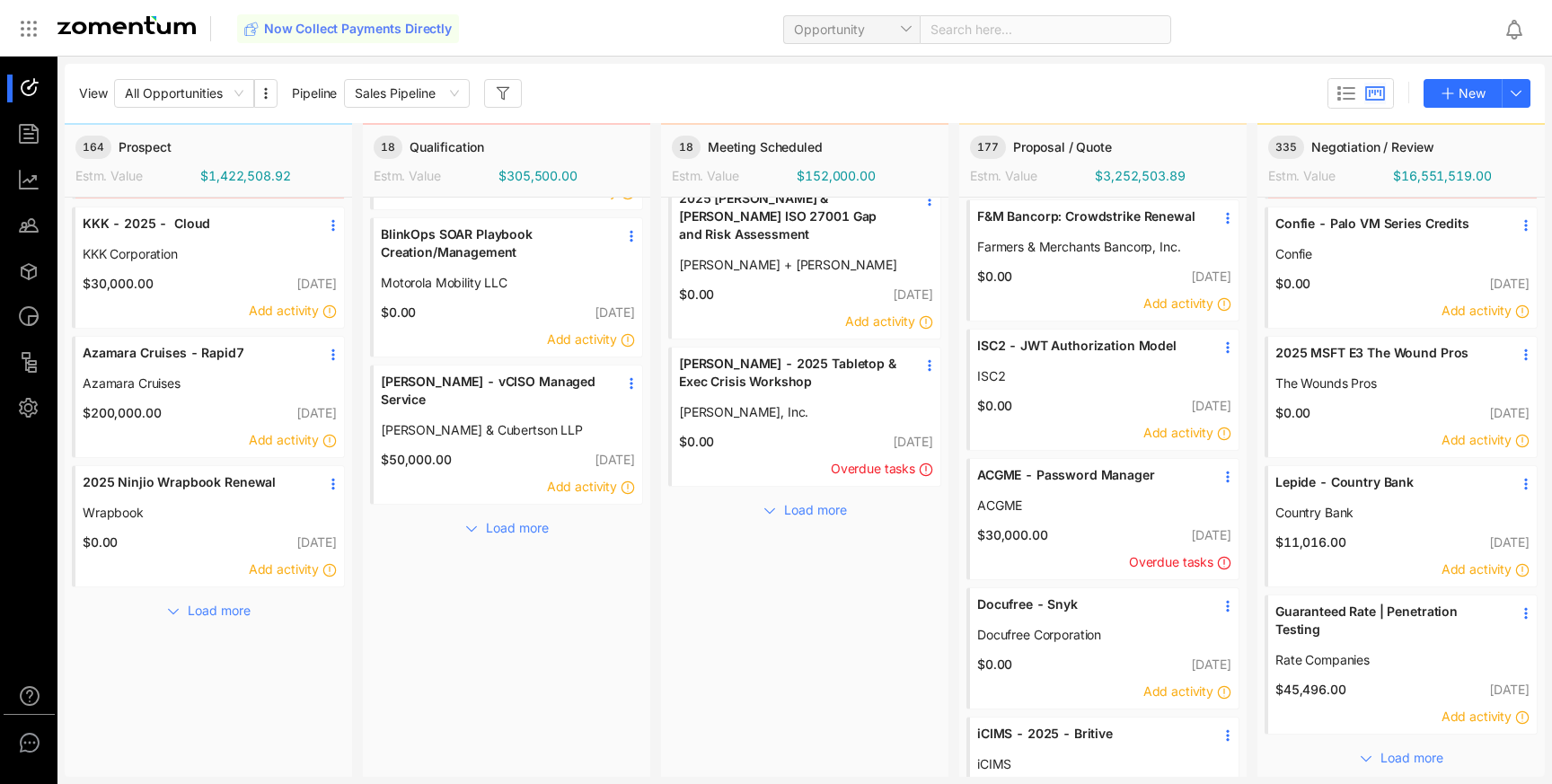
scroll to position [0, 0]
